Goal: Obtain resource: Download file/media

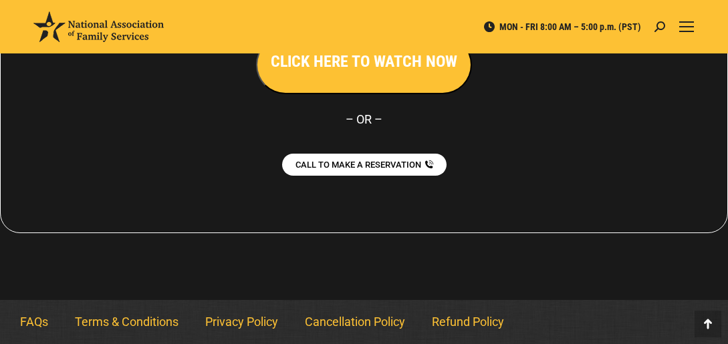
scroll to position [3162, 0]
click at [165, 326] on link "Terms & Conditions" at bounding box center [127, 322] width 130 height 31
click at [0, 0] on span "Learning Center" at bounding box center [0, 0] width 0 height 0
click at [0, 0] on link "PLAN BENEFIT GUIDES" at bounding box center [0, 0] width 0 height 0
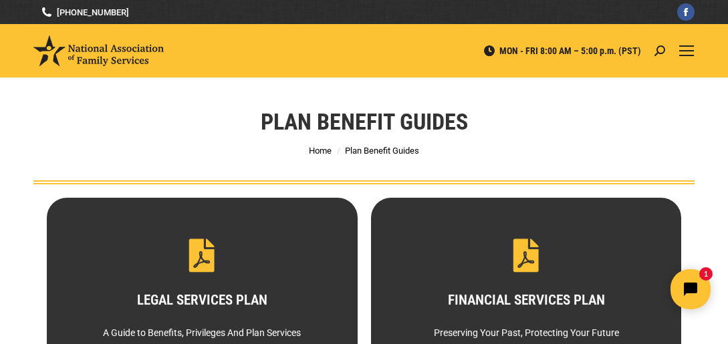
click at [0, 0] on span "About" at bounding box center [0, 0] width 0 height 0
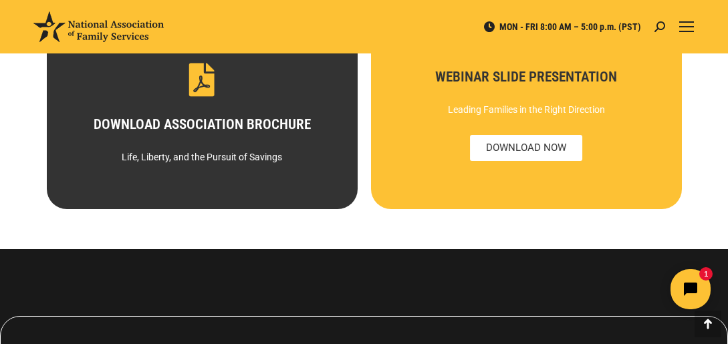
scroll to position [802, 0]
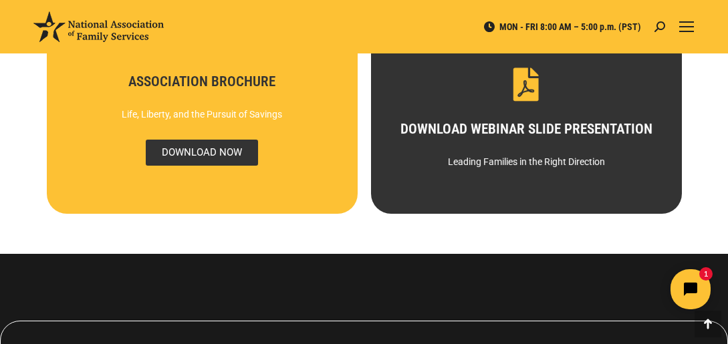
click at [201, 166] on span "DOWNLOAD NOW" at bounding box center [202, 153] width 112 height 26
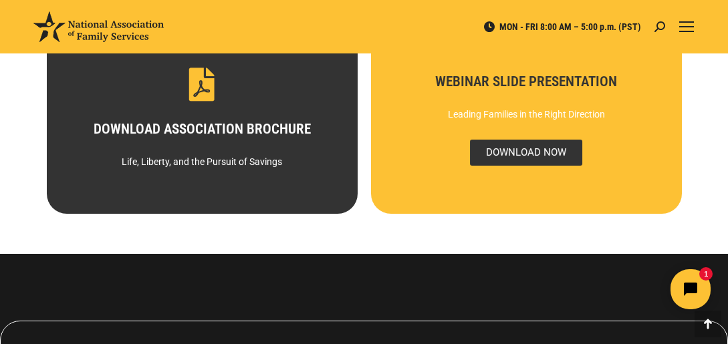
click at [528, 166] on span "DOWNLOAD NOW" at bounding box center [526, 153] width 112 height 26
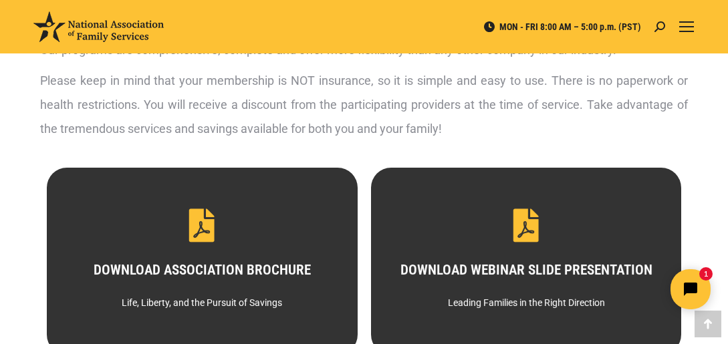
scroll to position [780, 0]
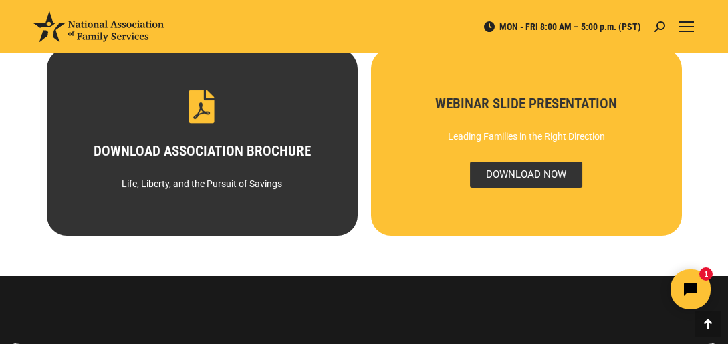
click at [536, 188] on span "DOWNLOAD NOW" at bounding box center [526, 175] width 112 height 26
